Goal: Check status: Check status

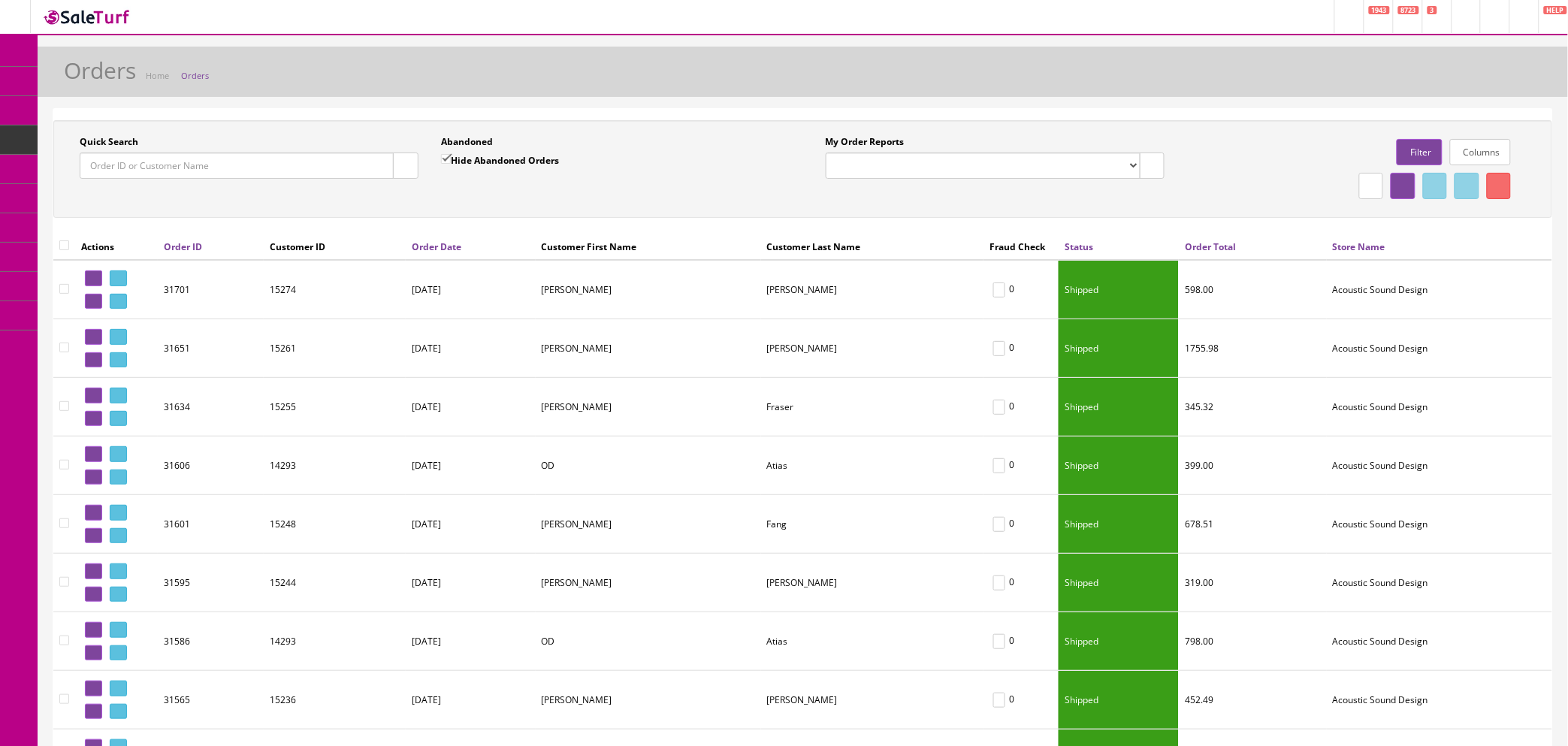
click at [192, 76] on link "Orders" at bounding box center [195, 76] width 27 height 11
click at [118, 340] on icon at bounding box center [116, 337] width 3 height 8
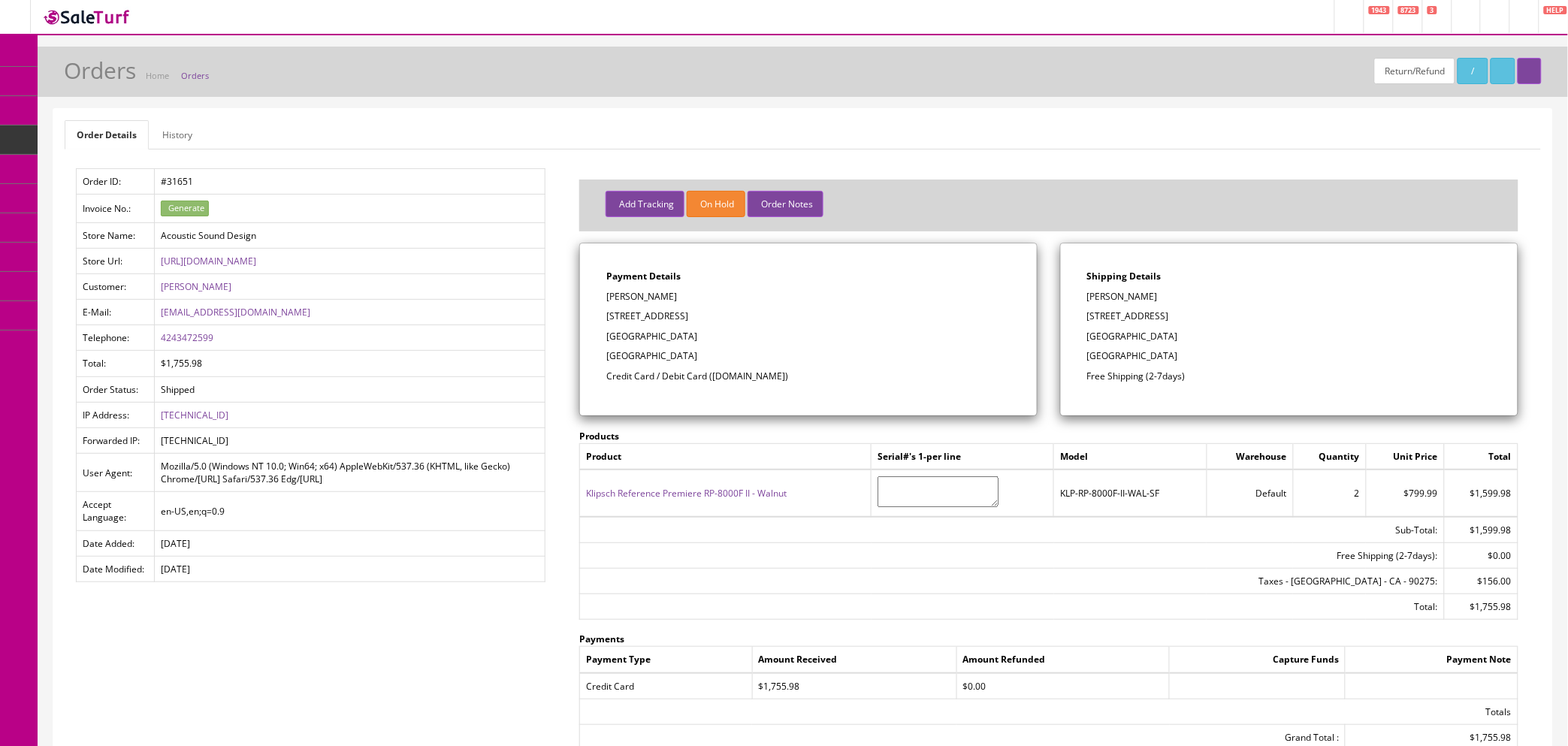
click at [644, 295] on p "[PERSON_NAME]" at bounding box center [808, 297] width 404 height 14
copy p "[PERSON_NAME]"
click at [197, 77] on link "Orders" at bounding box center [195, 76] width 27 height 11
